Goal: Task Accomplishment & Management: Manage account settings

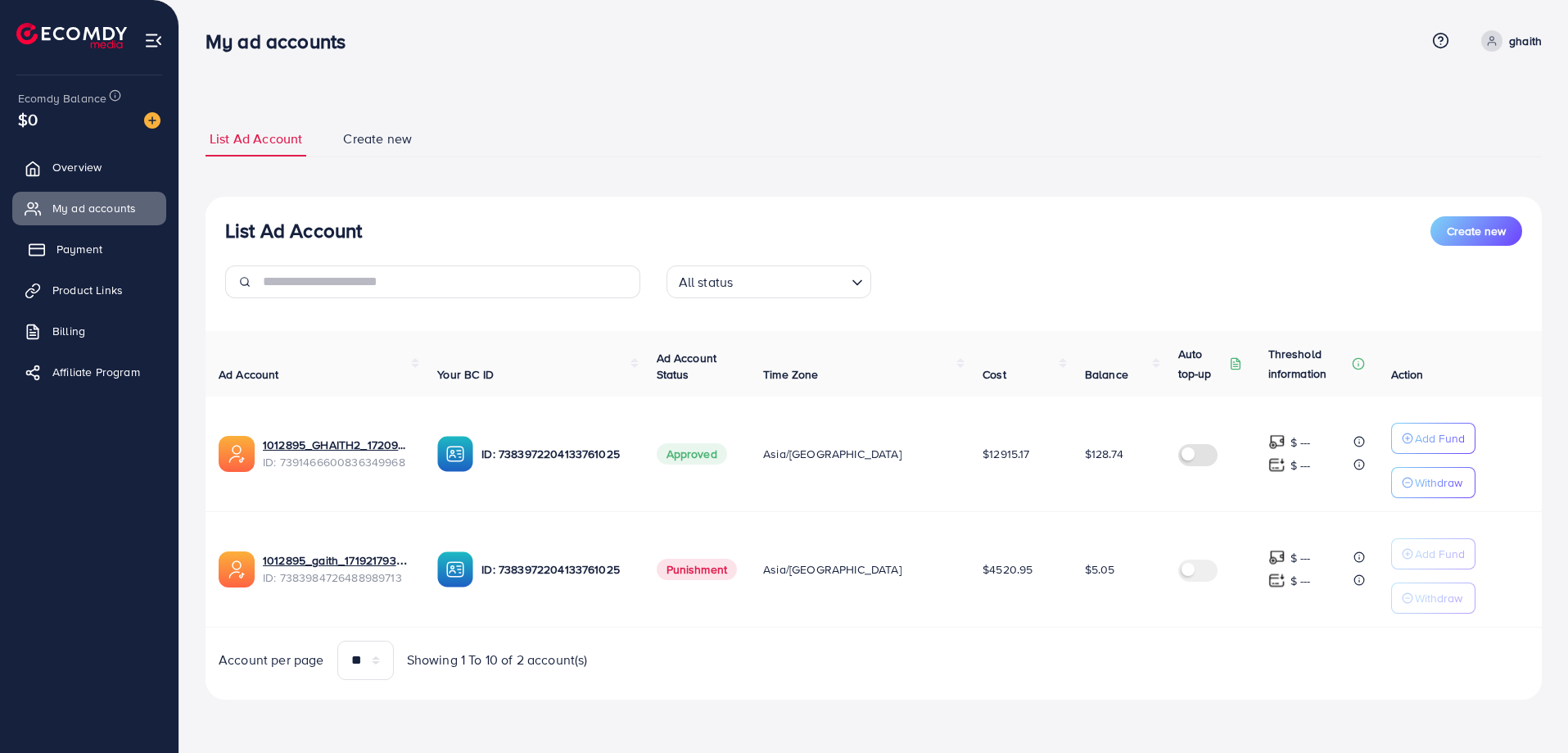
click at [150, 238] on link "Payment" at bounding box center [89, 249] width 154 height 32
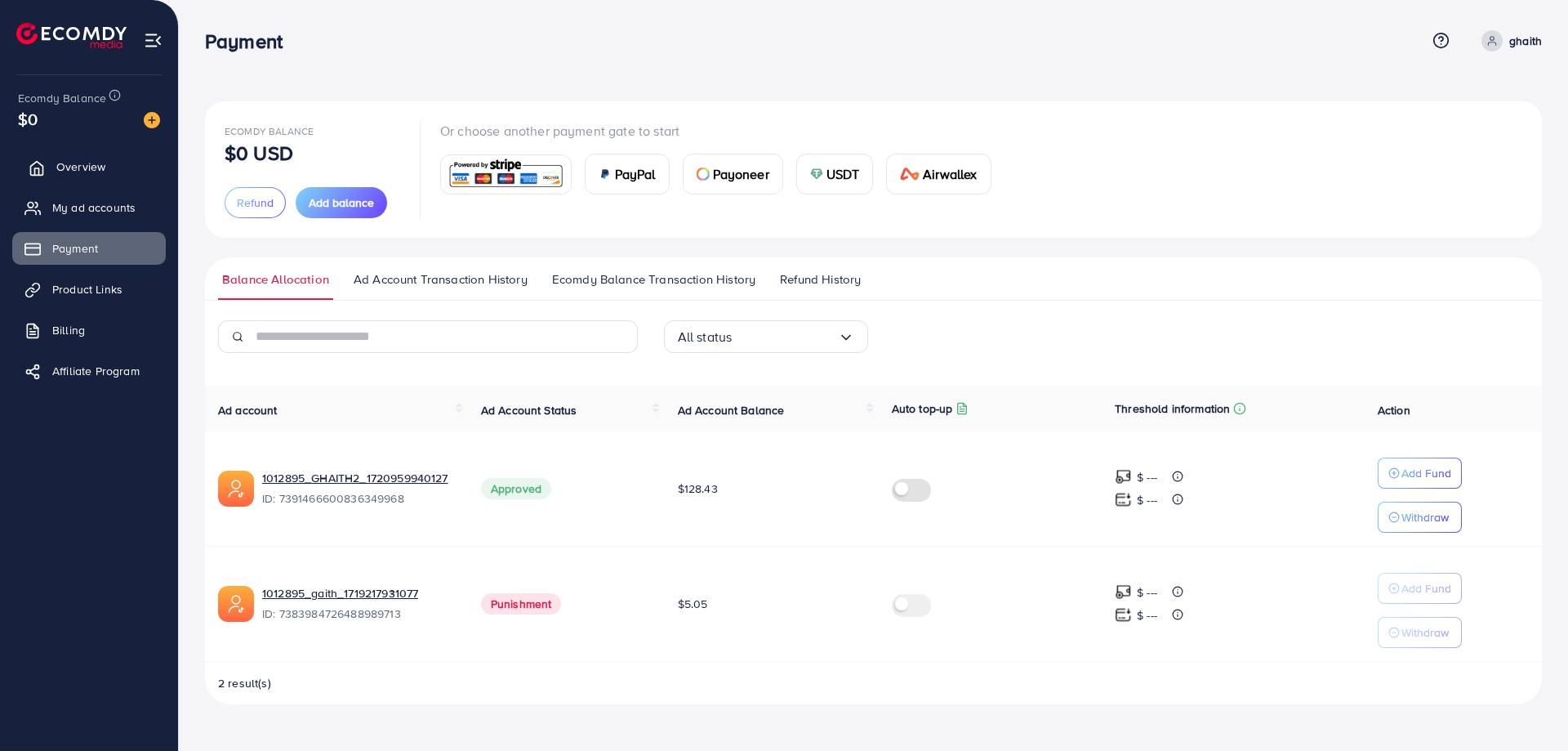
click at [94, 166] on span "Overview" at bounding box center [80, 167] width 49 height 17
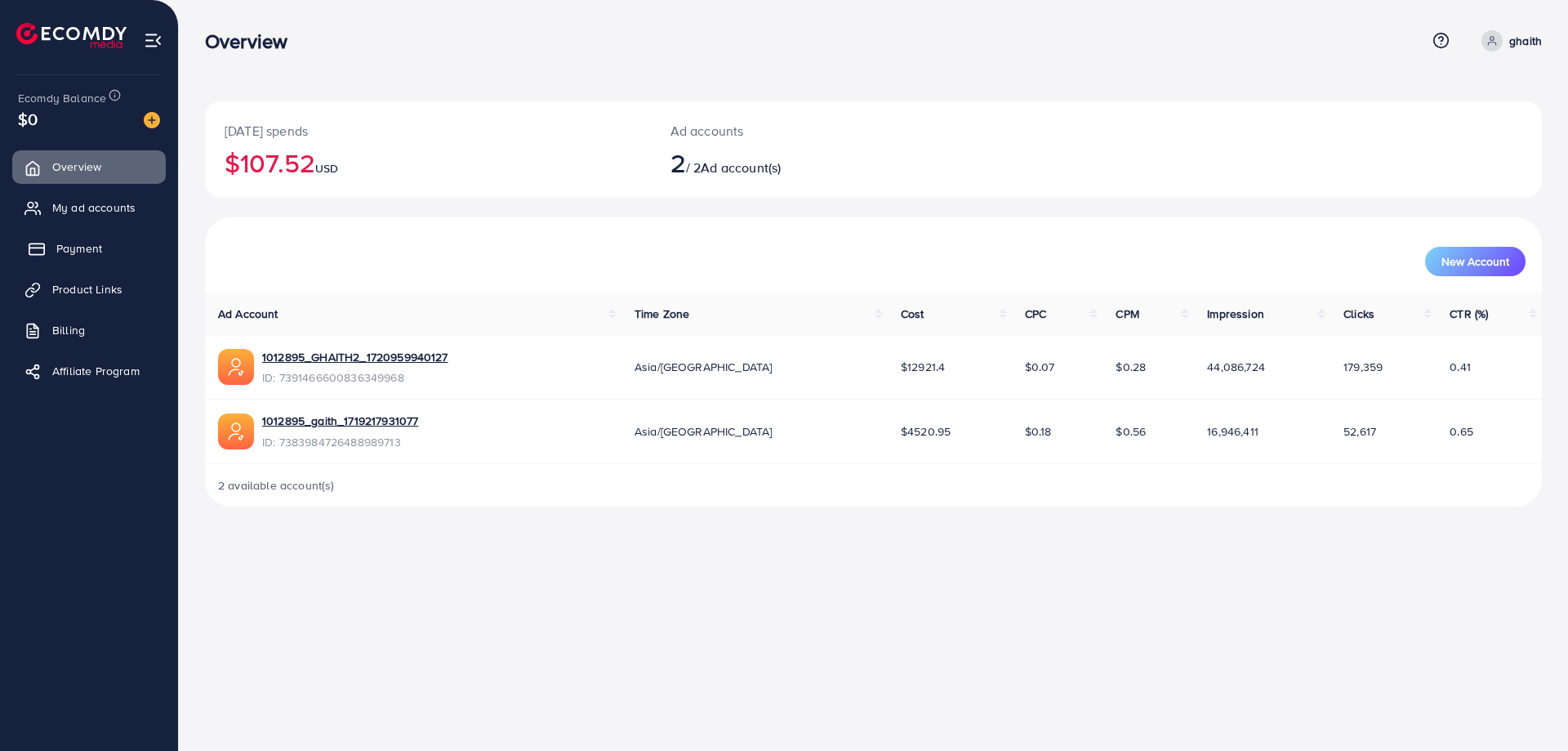
click at [98, 240] on link "Payment" at bounding box center [89, 248] width 153 height 32
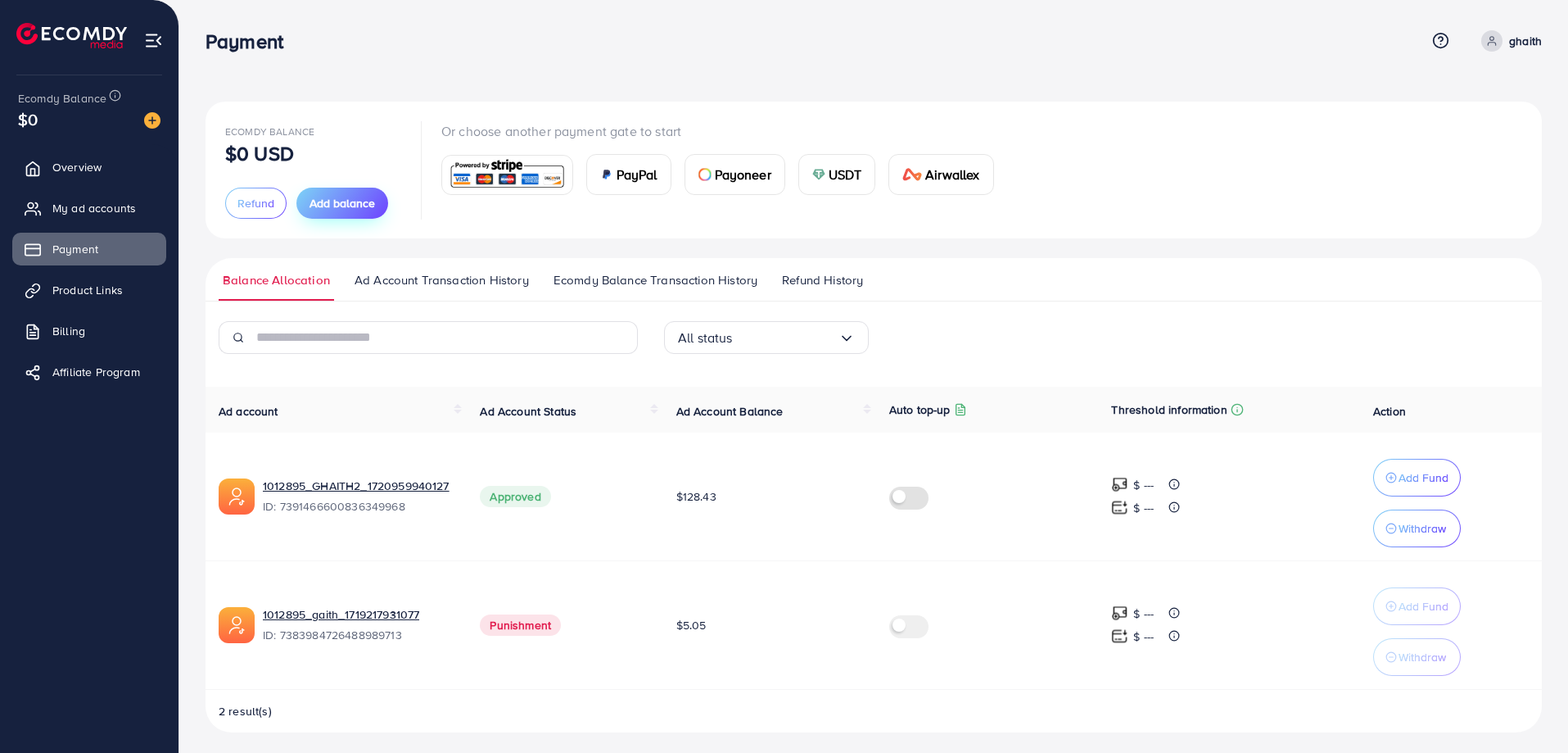
click at [341, 201] on span "Add balance" at bounding box center [342, 204] width 66 height 17
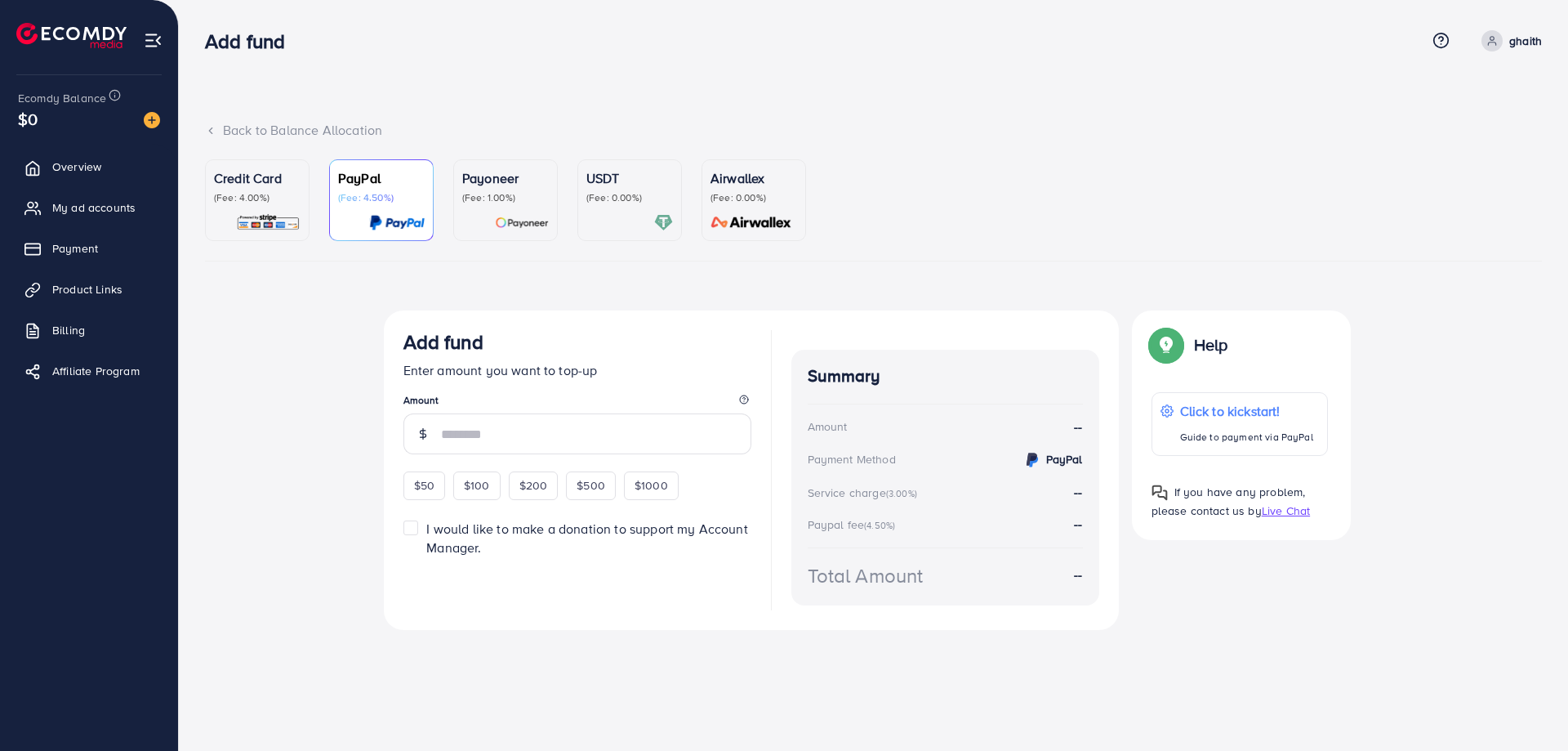
click at [259, 181] on p "Credit Card" at bounding box center [257, 178] width 86 height 20
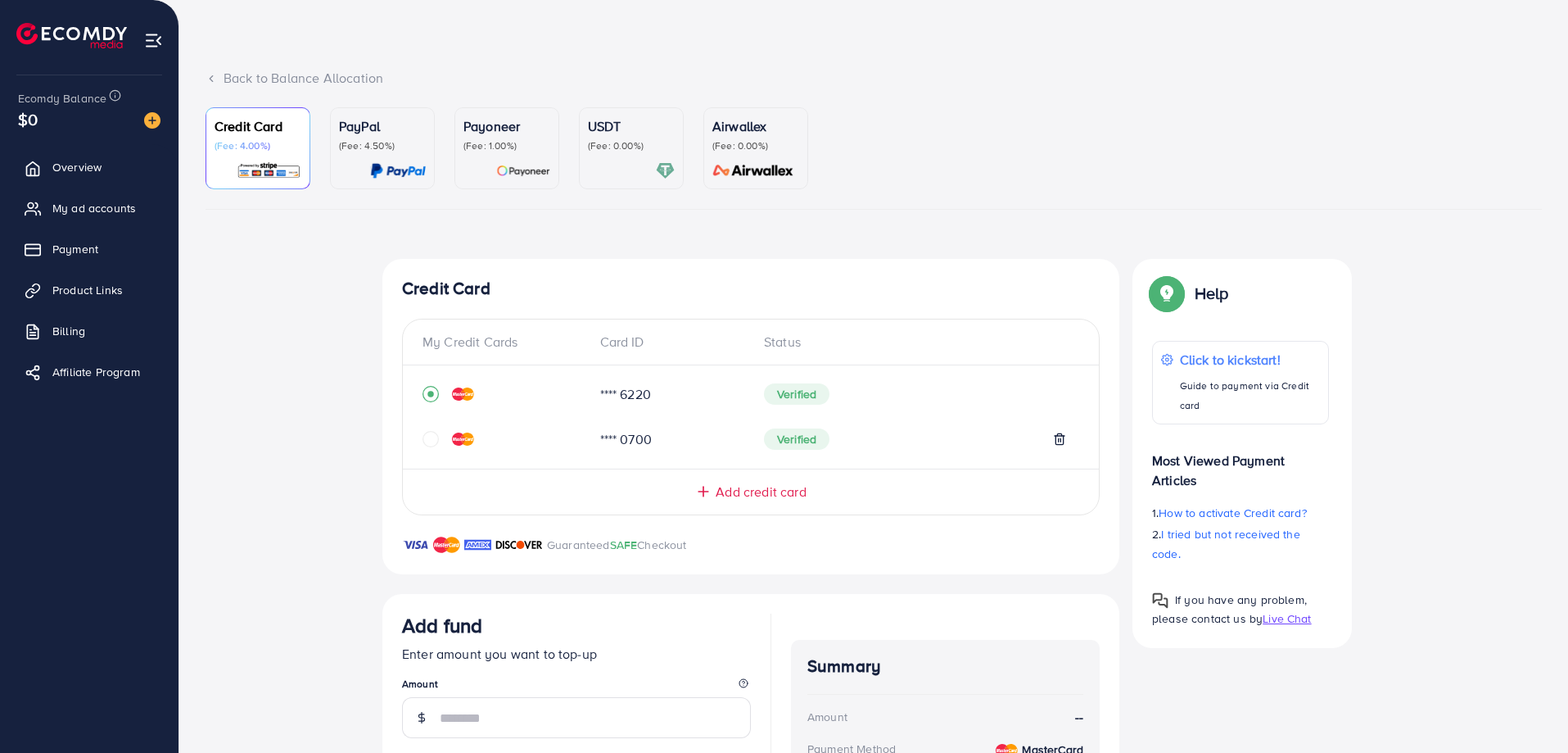
scroll to position [82, 0]
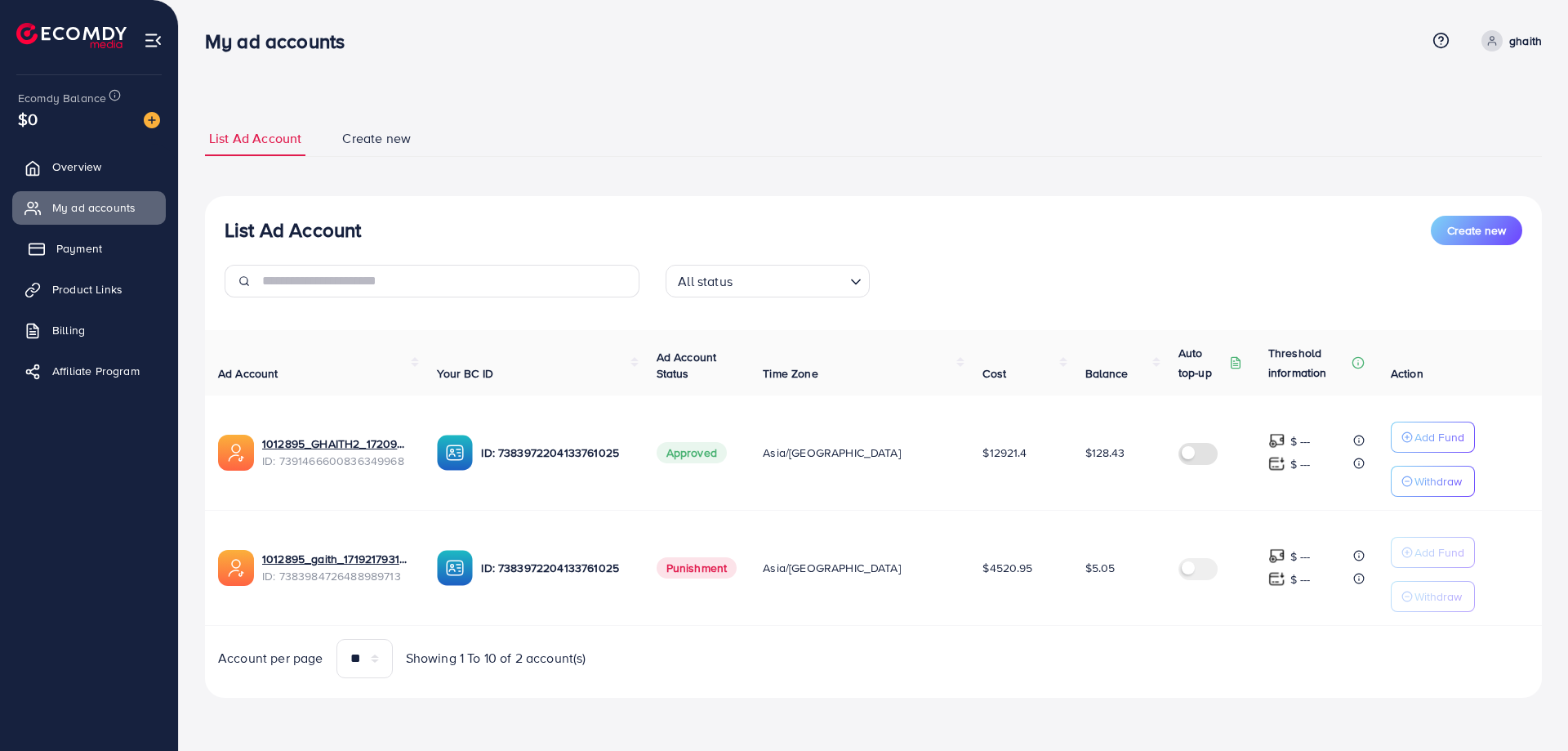
click at [119, 250] on link "Payment" at bounding box center [89, 248] width 153 height 32
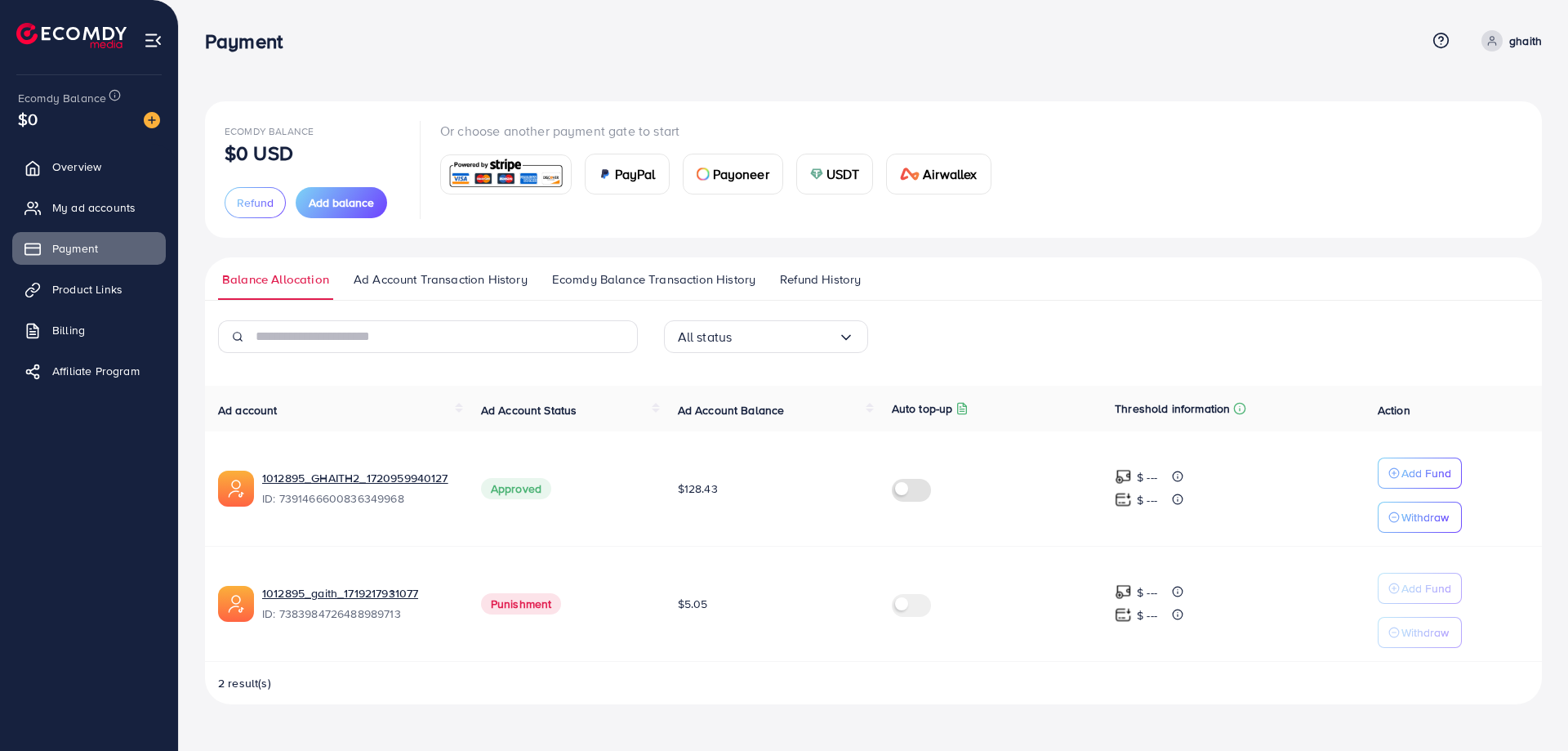
click at [150, 111] on div at bounding box center [145, 119] width 29 height 19
